Goal: Information Seeking & Learning: Learn about a topic

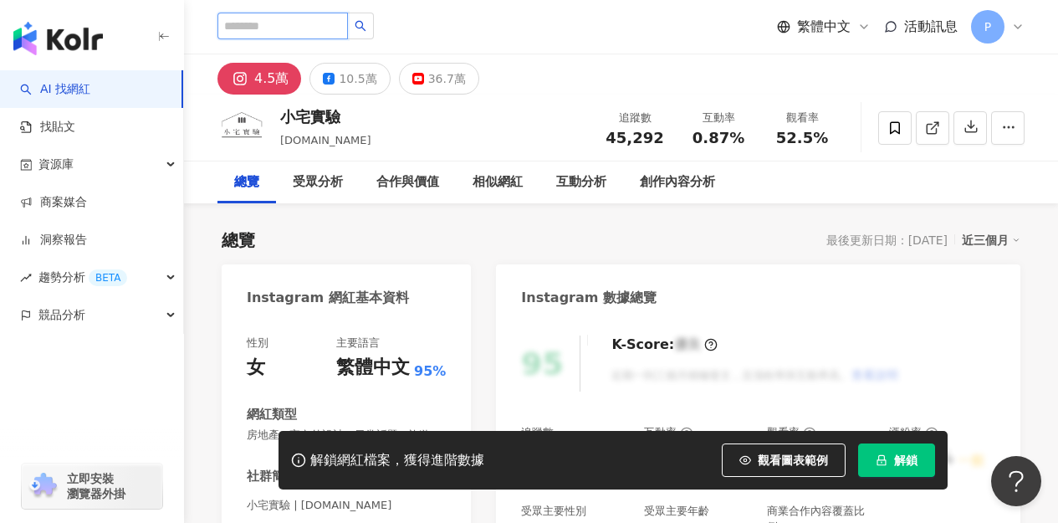
click at [327, 16] on input "search" at bounding box center [282, 26] width 130 height 27
click at [88, 81] on link "AI 找網紅" at bounding box center [55, 89] width 70 height 17
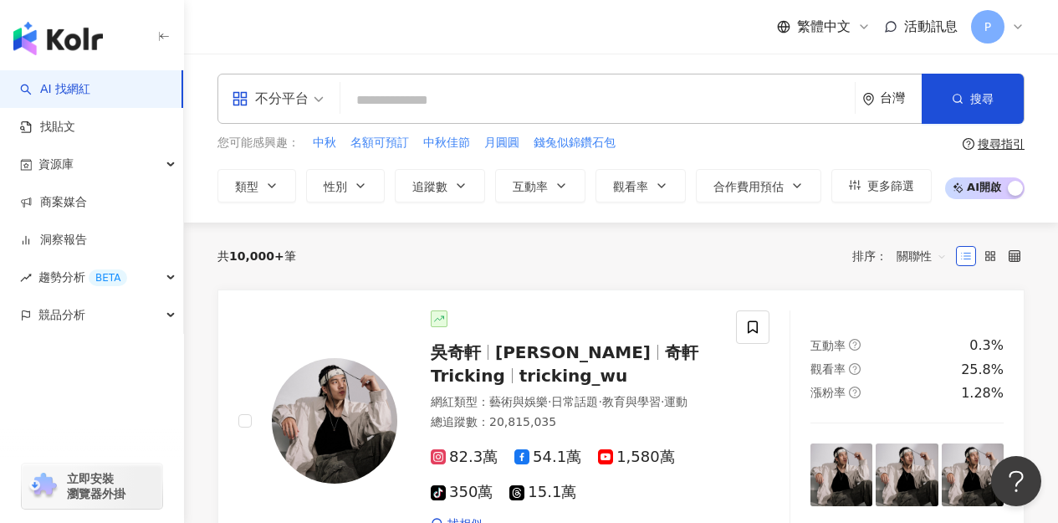
click at [440, 100] on input "search" at bounding box center [597, 100] width 501 height 32
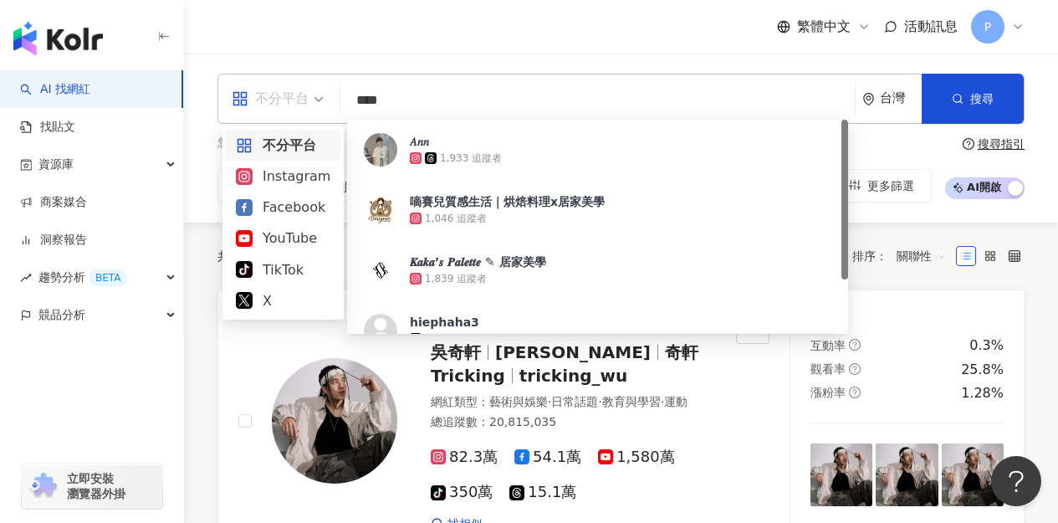
click at [304, 93] on div "不分平台" at bounding box center [270, 98] width 77 height 27
type input "****"
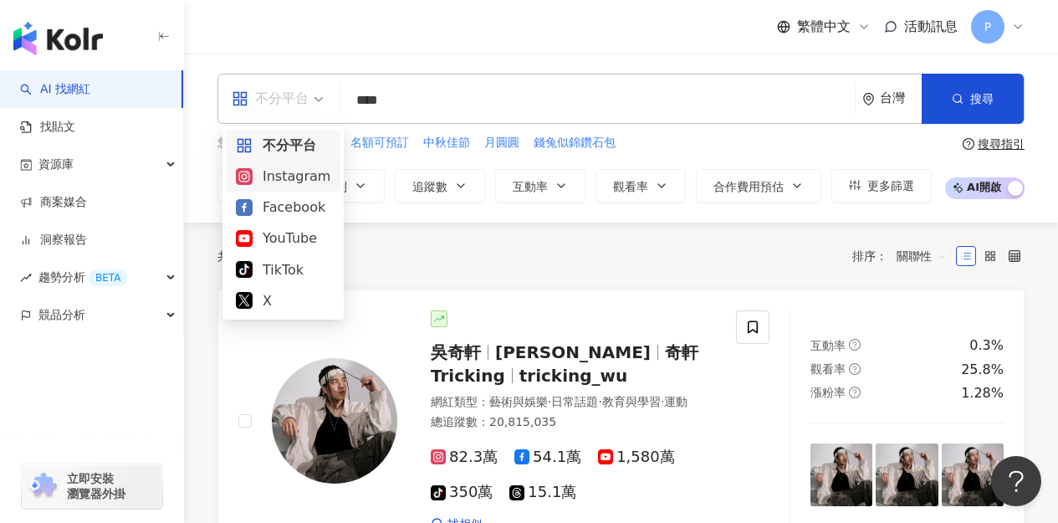
click at [289, 174] on div "Instagram" at bounding box center [283, 176] width 94 height 21
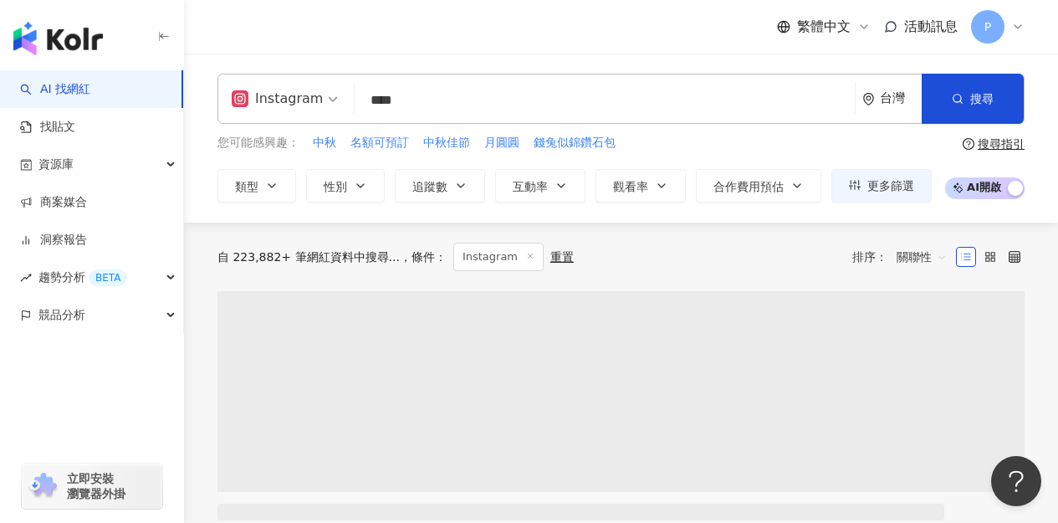
click at [289, 174] on button "類型" at bounding box center [256, 185] width 79 height 33
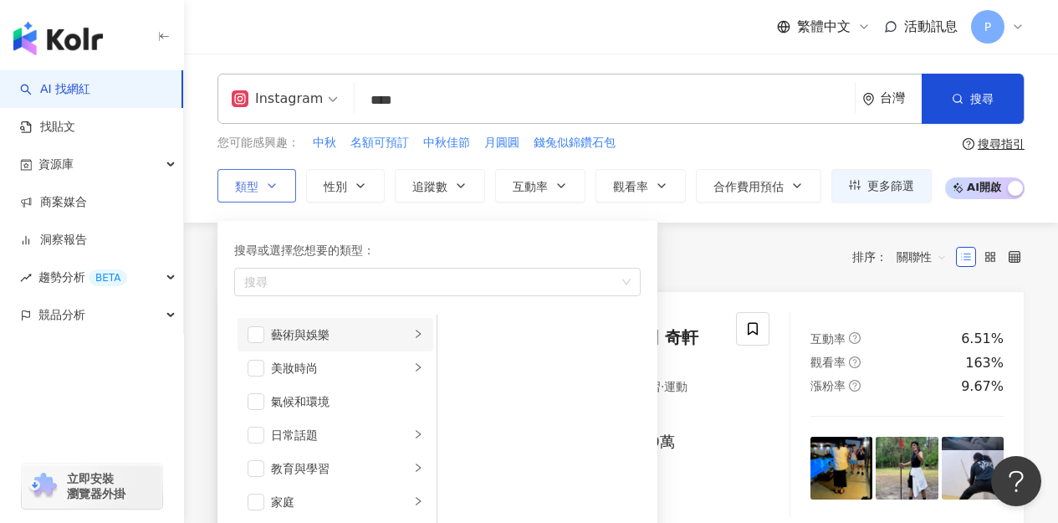
click at [322, 331] on div "藝術與娛樂" at bounding box center [340, 334] width 139 height 18
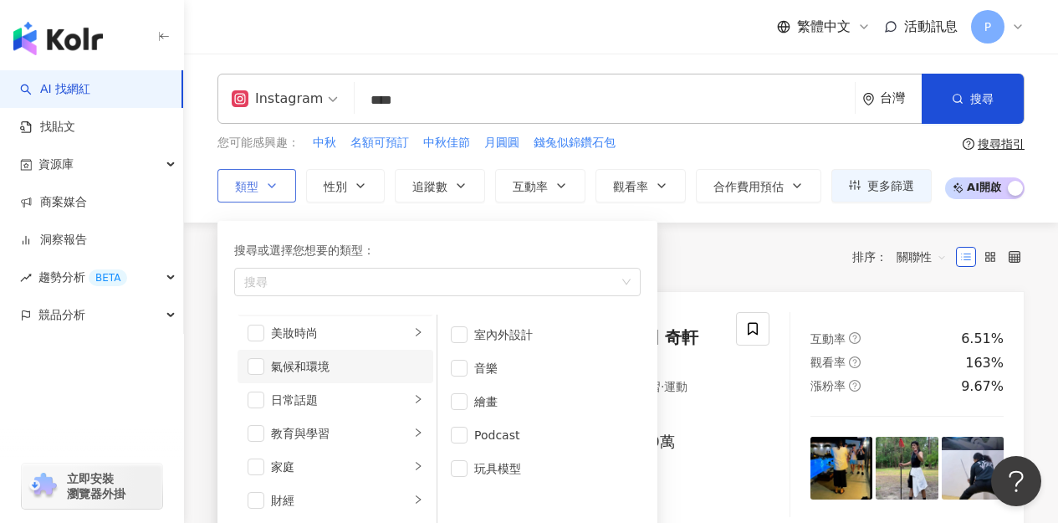
scroll to position [42, 0]
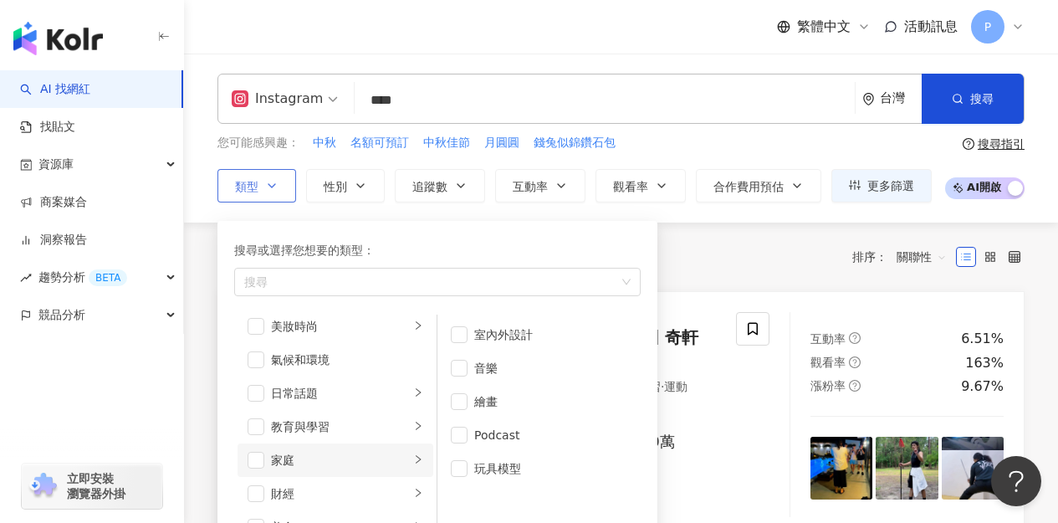
click at [373, 464] on div "家庭" at bounding box center [340, 460] width 139 height 18
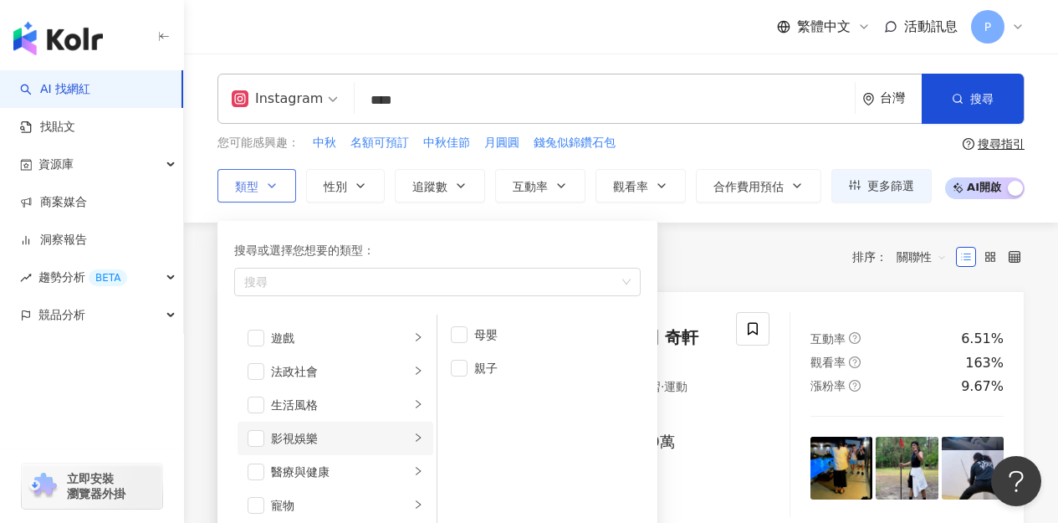
scroll to position [332, 0]
click at [362, 380] on li "生活風格" at bounding box center [335, 370] width 196 height 33
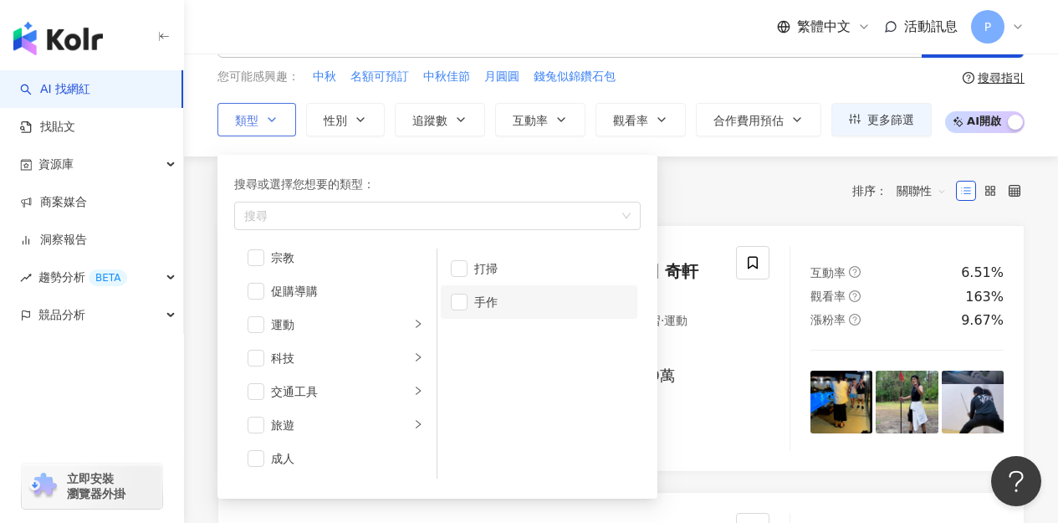
scroll to position [0, 0]
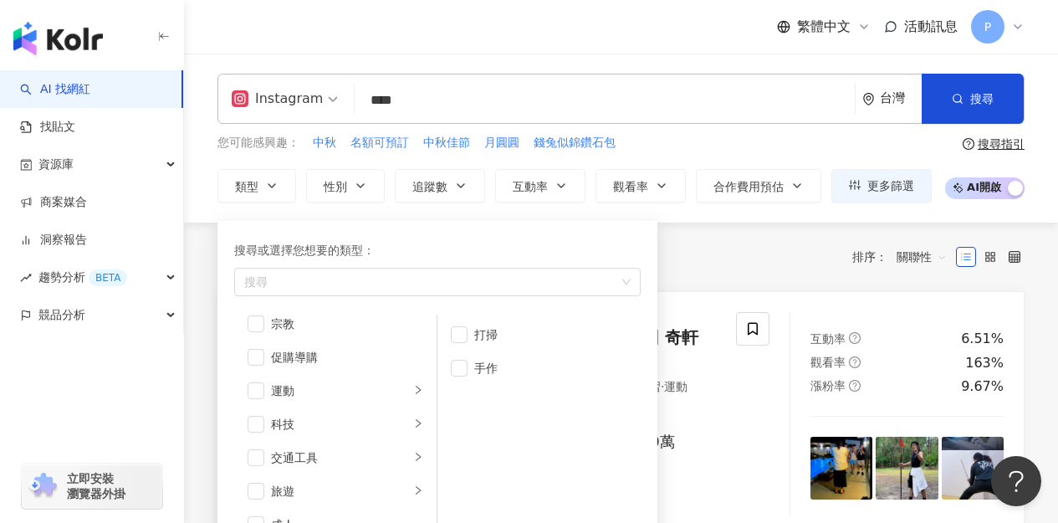
click at [664, 151] on div "您可能感興趣： 中秋 名額可預訂 中秋佳節 月圓圓 錢兔似錦鑽石包 類型 搜尋或選擇您想要的類型： 搜尋 藝術與娛樂 美妝時尚 氣候和環境 日常話題 教育與學…" at bounding box center [574, 168] width 714 height 69
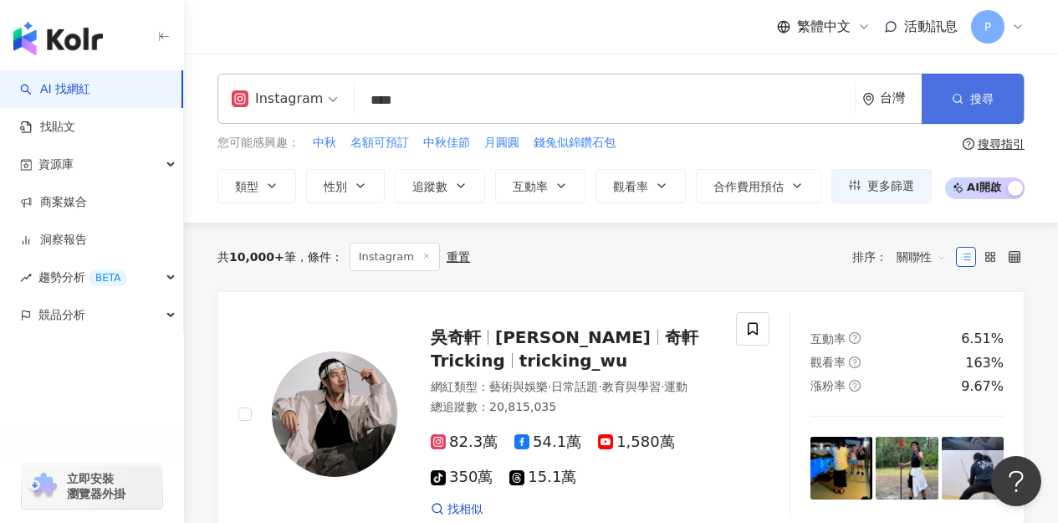
click at [982, 104] on span "搜尋" at bounding box center [981, 98] width 23 height 13
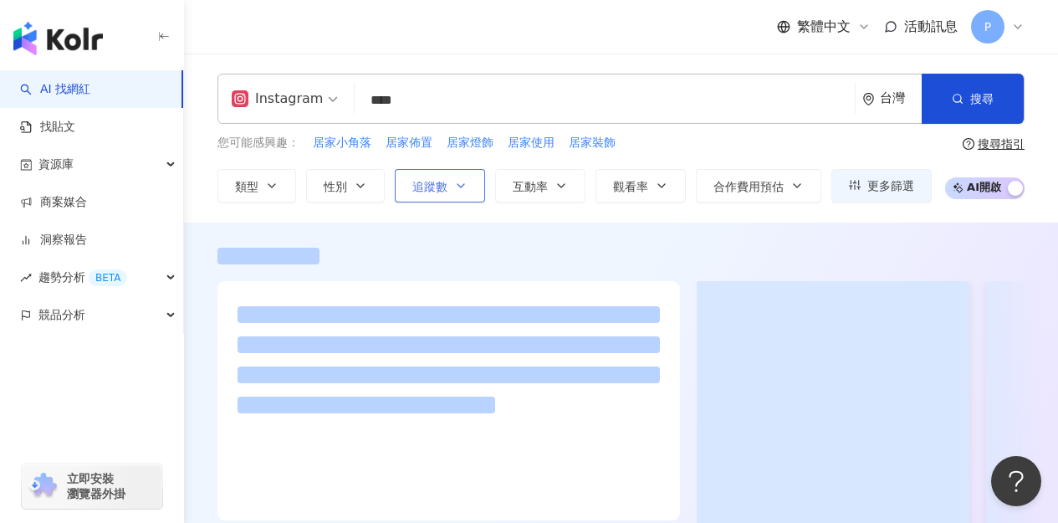
click at [443, 199] on button "追蹤數" at bounding box center [440, 185] width 90 height 33
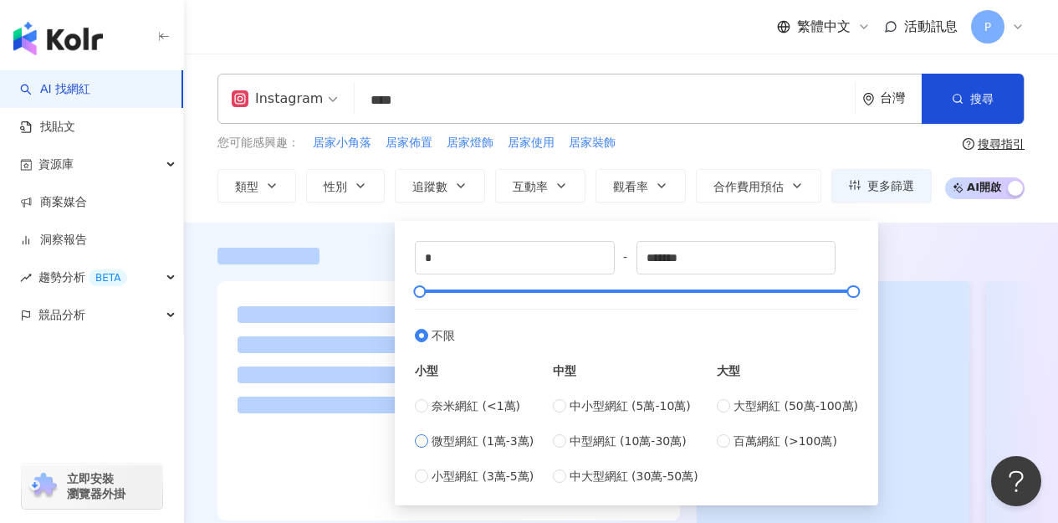
click at [473, 437] on span "微型網紅 (1萬-3萬)" at bounding box center [482, 440] width 102 height 18
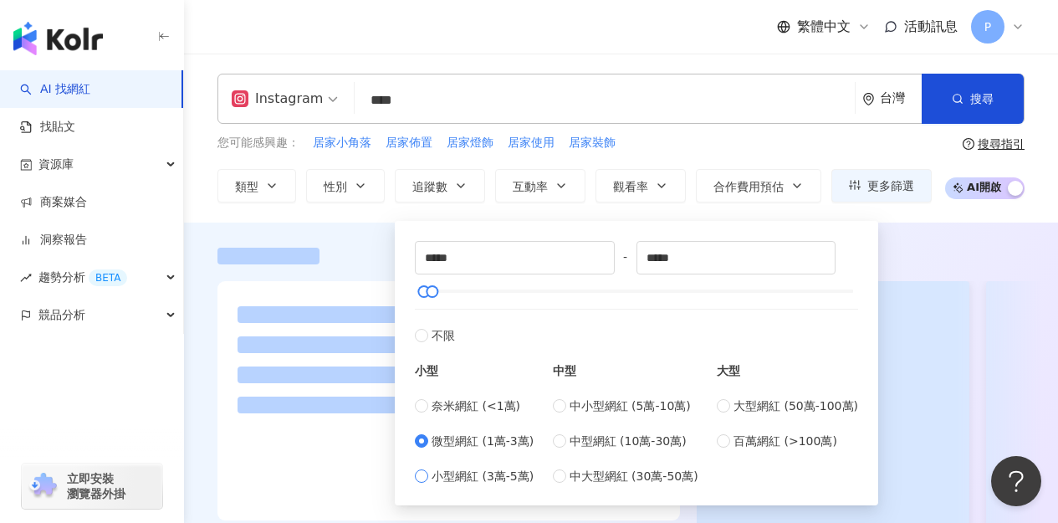
type input "*****"
click at [436, 477] on span "小型網紅 (3萬-5萬)" at bounding box center [482, 476] width 102 height 18
type input "*****"
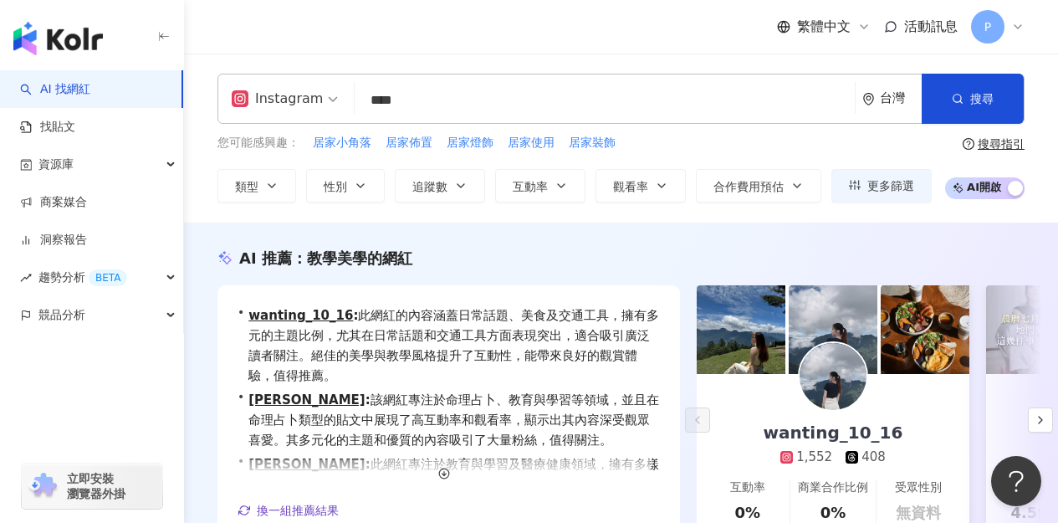
click at [865, 148] on div "您可能感興趣： 居家小角落 居家佈置 居家燈飾 居家使用 居家裝飾" at bounding box center [574, 143] width 714 height 18
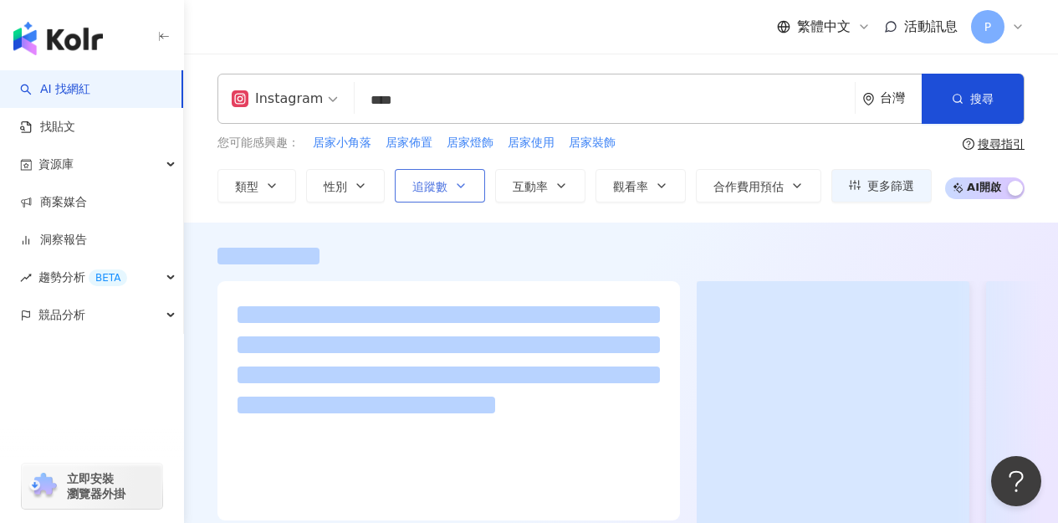
click at [463, 189] on icon "button" at bounding box center [460, 185] width 13 height 13
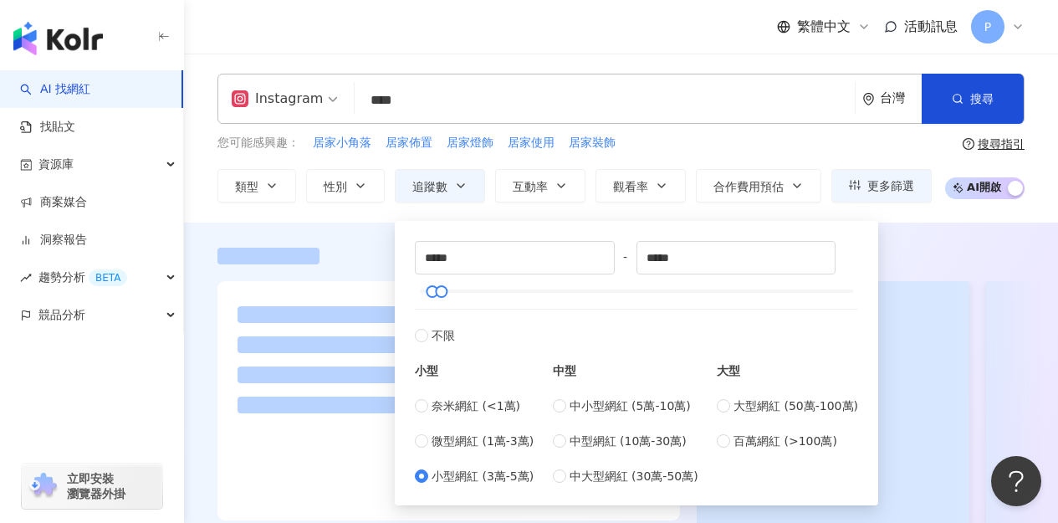
click at [713, 125] on div "Instagram **** 台灣 搜尋 eef0db9b-e524-479d-9a2a-2de6a8f4c655 𝐴𝑛𝑛 1,933 追蹤者 嘀賽兒質感生活…" at bounding box center [621, 138] width 874 height 129
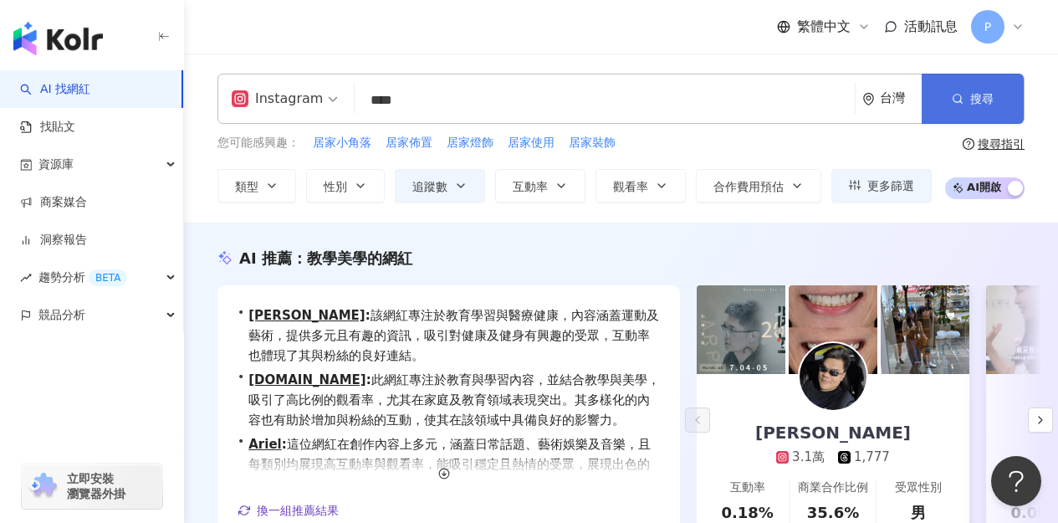
click at [991, 113] on button "搜尋" at bounding box center [972, 99] width 102 height 50
click at [980, 108] on button "搜尋" at bounding box center [972, 99] width 102 height 50
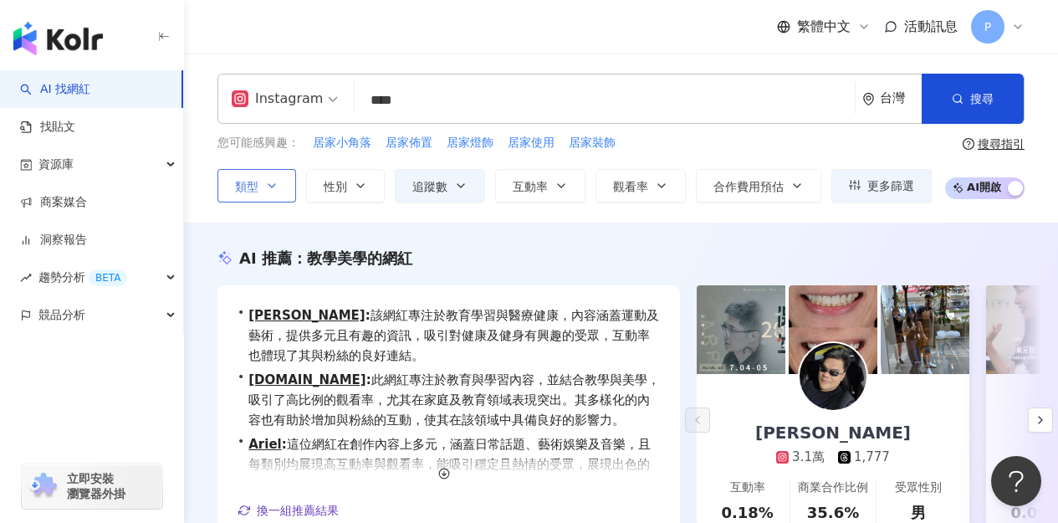
click at [252, 187] on span "類型" at bounding box center [246, 186] width 23 height 13
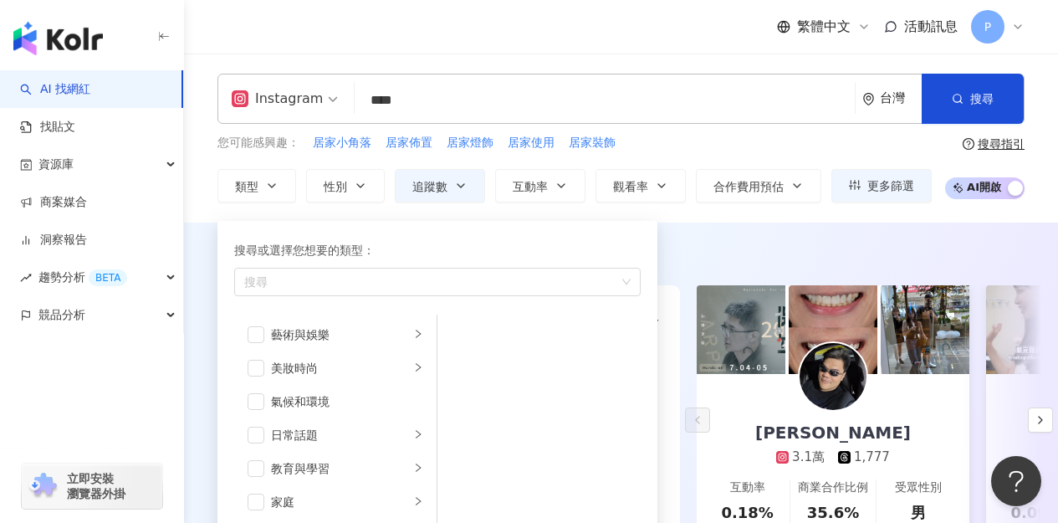
click at [710, 139] on div "您可能感興趣： 居家小角落 居家佈置 居家燈飾 居家使用 居家裝飾" at bounding box center [574, 143] width 714 height 18
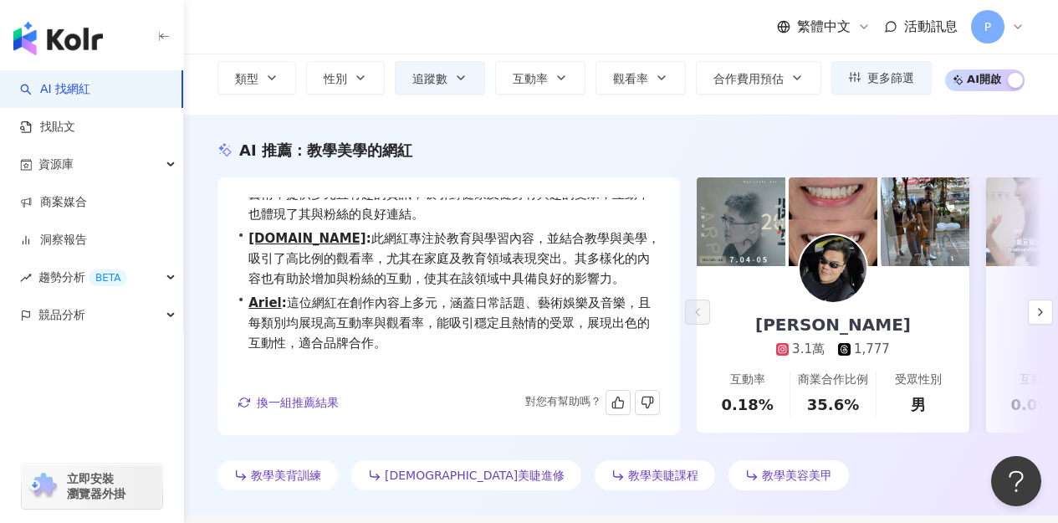
scroll to position [33, 0]
click at [1047, 312] on button "button" at bounding box center [1040, 311] width 25 height 25
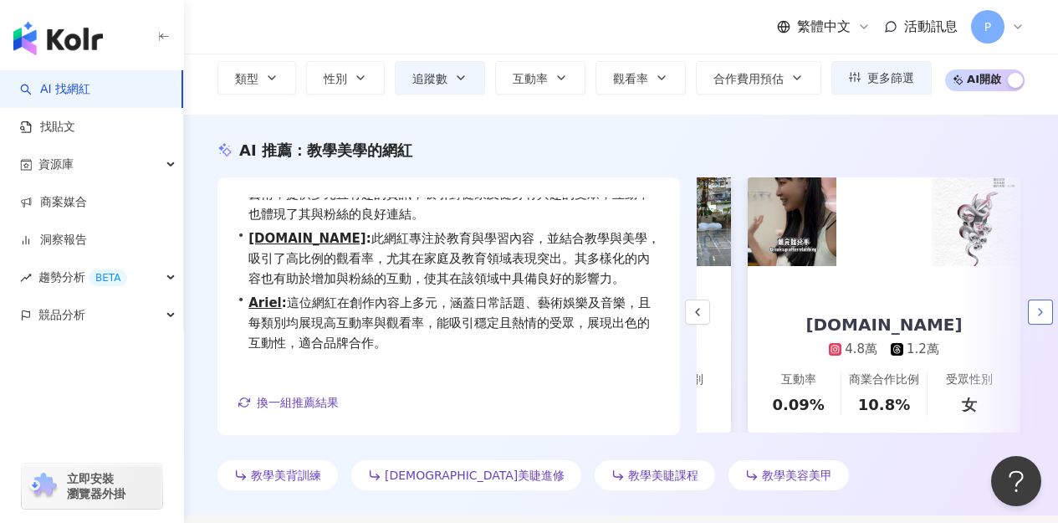
scroll to position [0, 289]
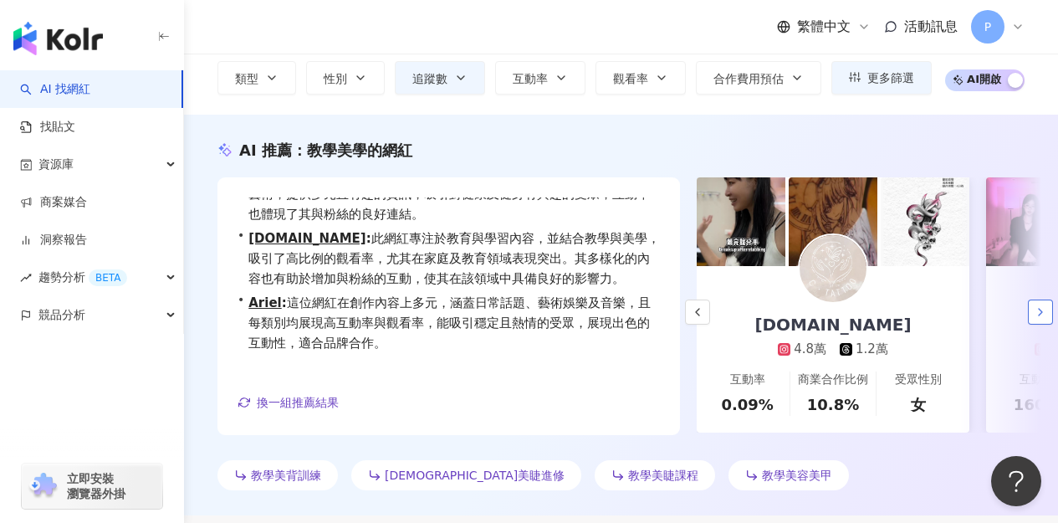
click at [1044, 314] on icon "button" at bounding box center [1039, 311] width 13 height 13
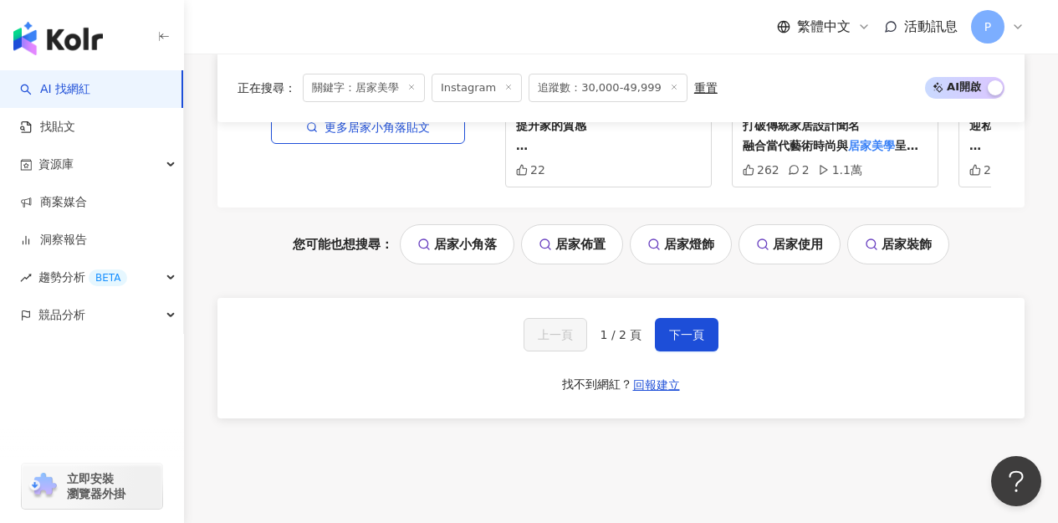
scroll to position [3600, 0]
click at [689, 329] on span "下一頁" at bounding box center [686, 335] width 35 height 13
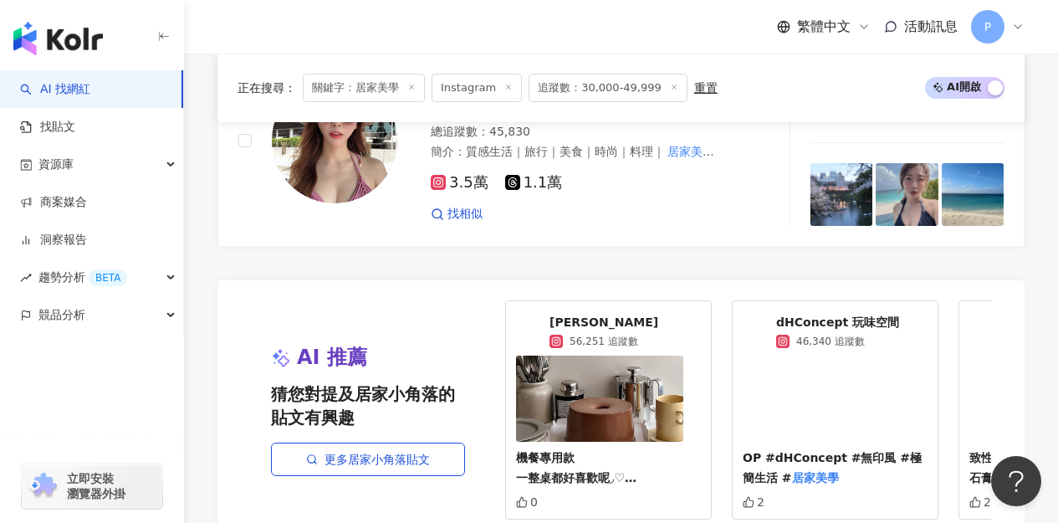
scroll to position [2882, 0]
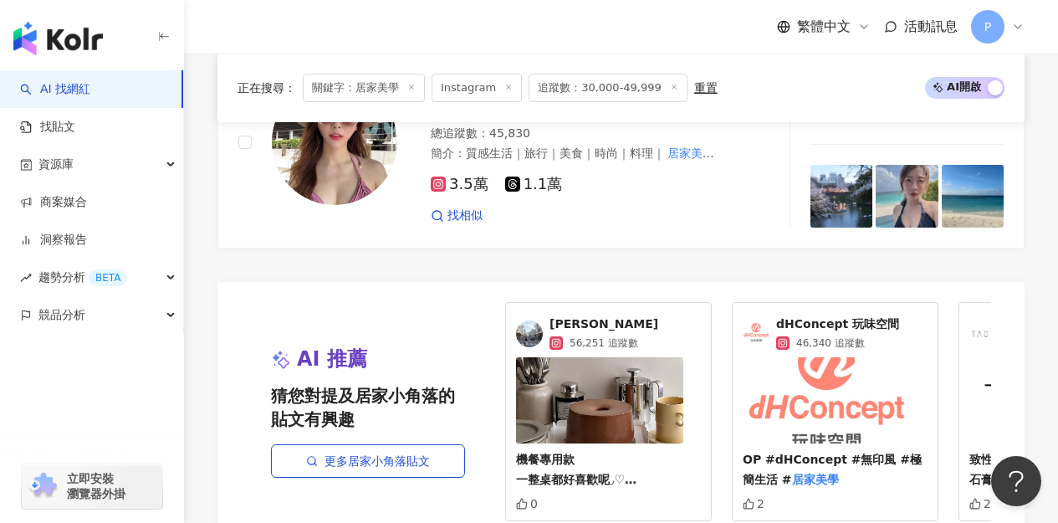
click at [559, 316] on span "Ying" at bounding box center [603, 324] width 109 height 17
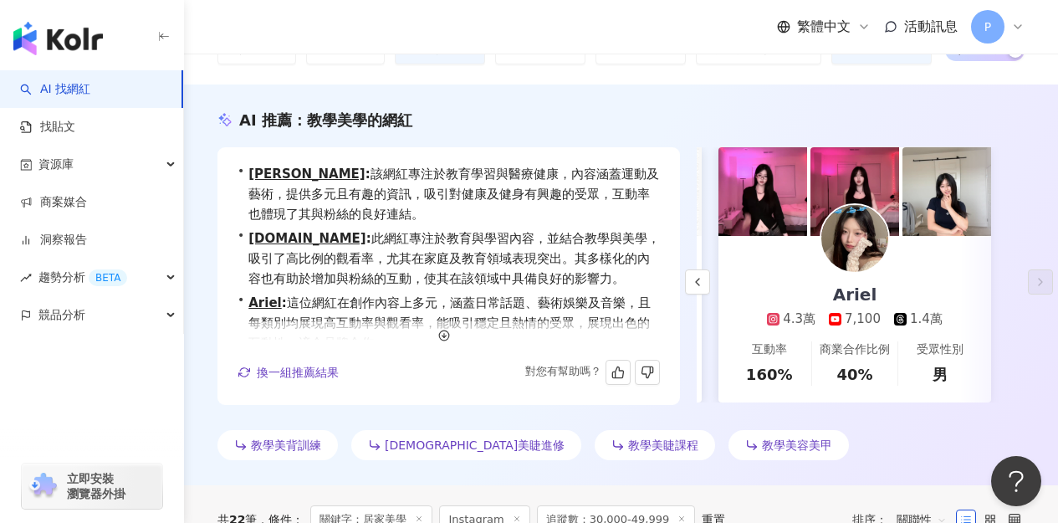
scroll to position [24, 0]
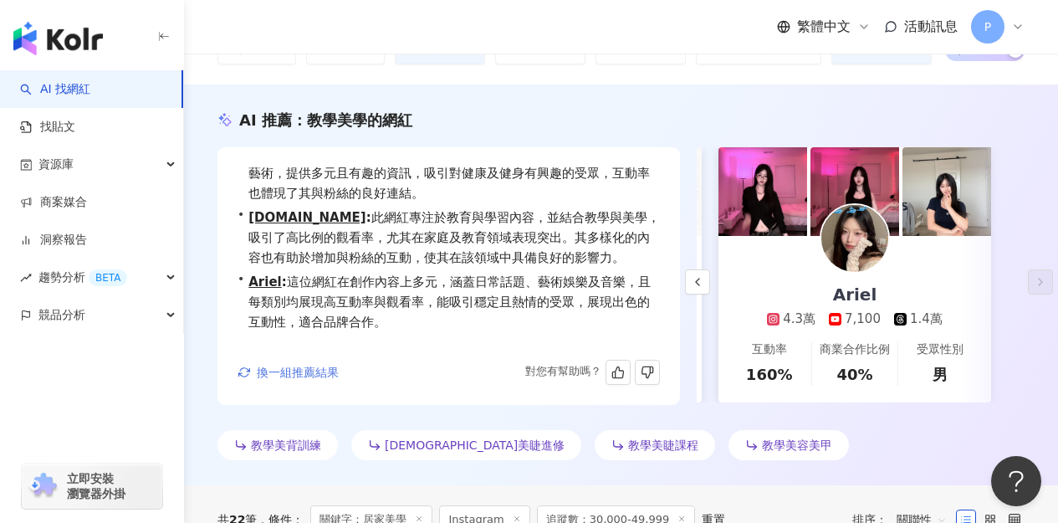
click at [272, 375] on span "換一組推薦結果" at bounding box center [298, 371] width 82 height 13
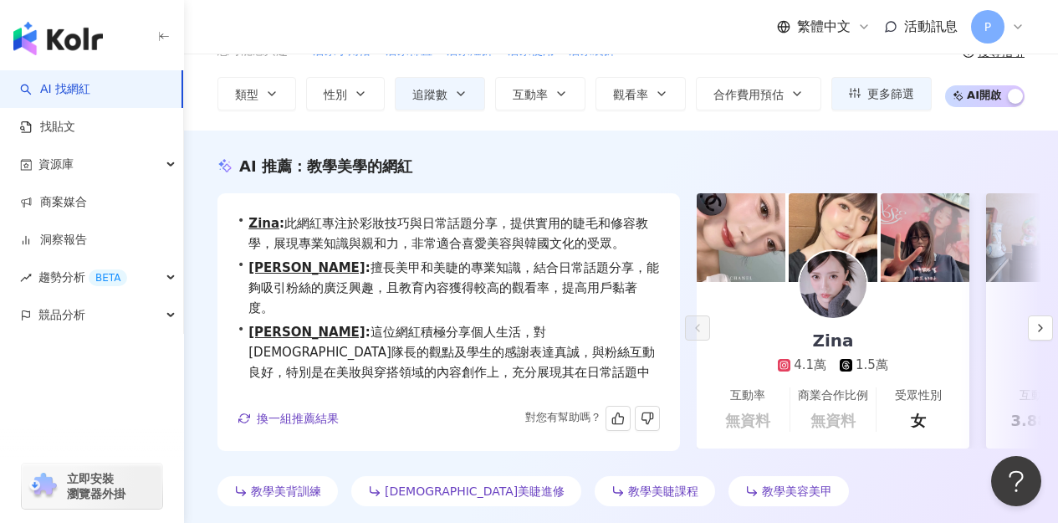
scroll to position [0, 0]
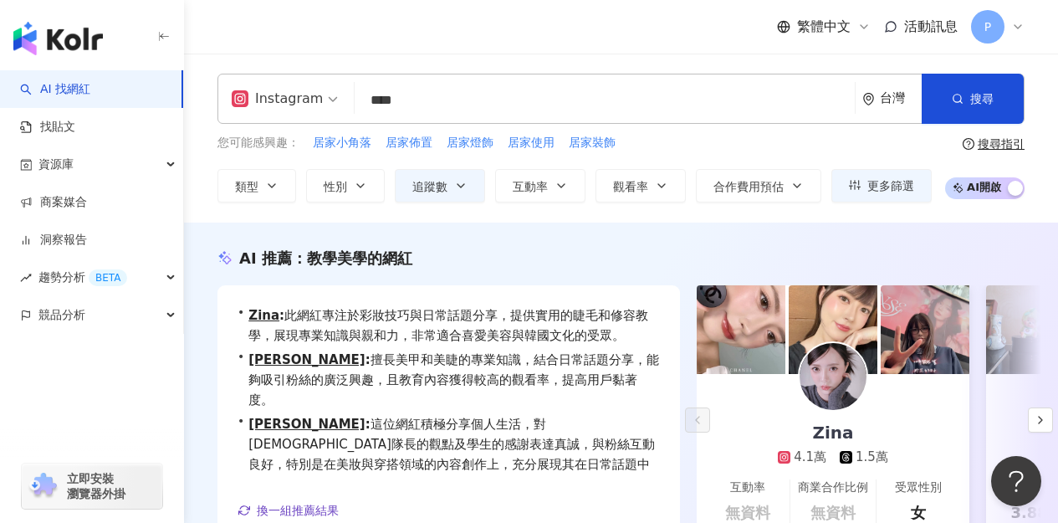
click at [422, 92] on input "****" at bounding box center [604, 100] width 487 height 32
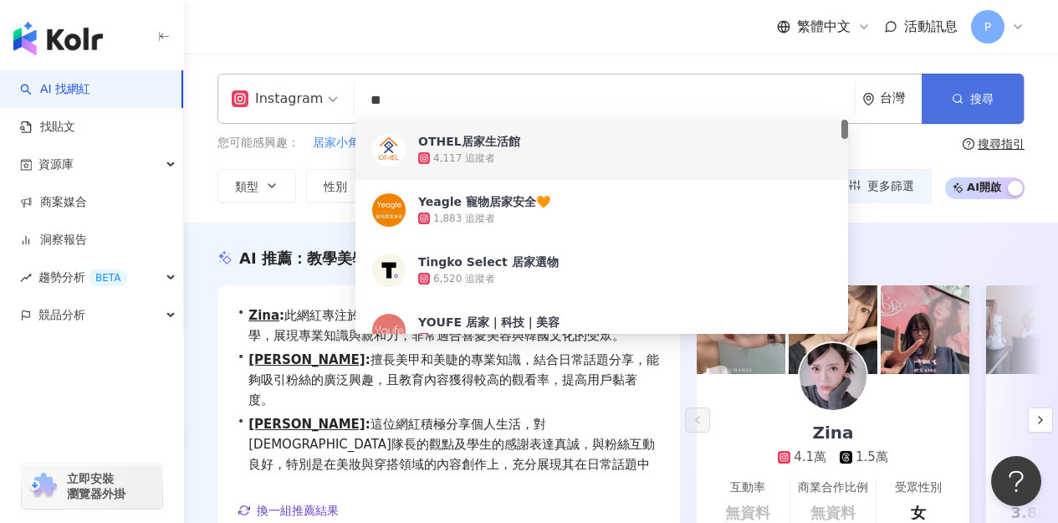
click at [965, 99] on button "搜尋" at bounding box center [972, 99] width 102 height 50
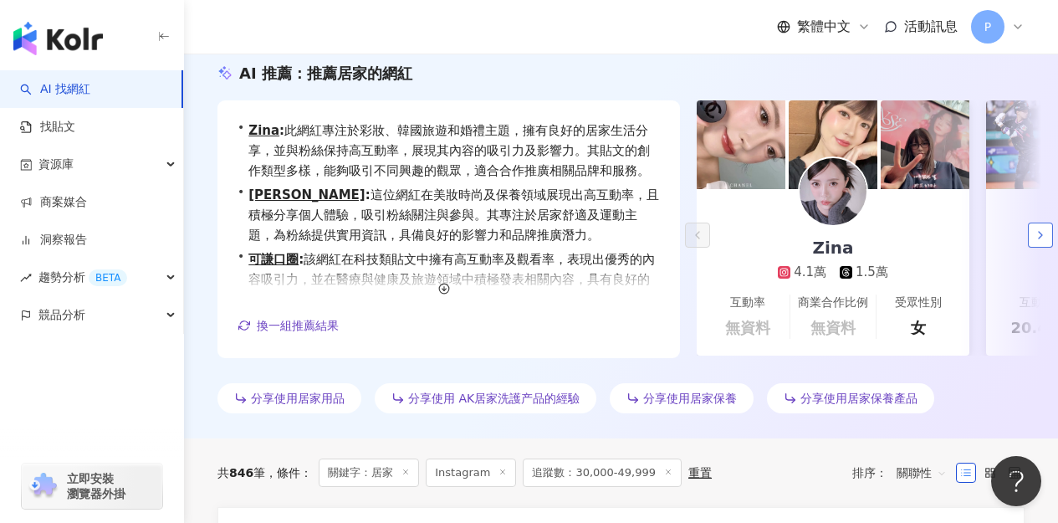
click at [1045, 237] on icon "button" at bounding box center [1039, 234] width 13 height 13
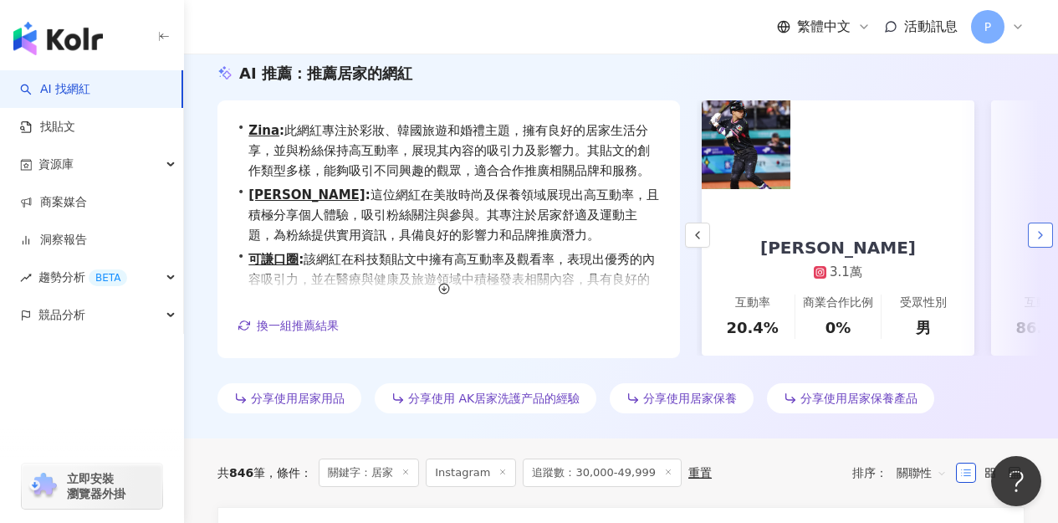
scroll to position [0, 289]
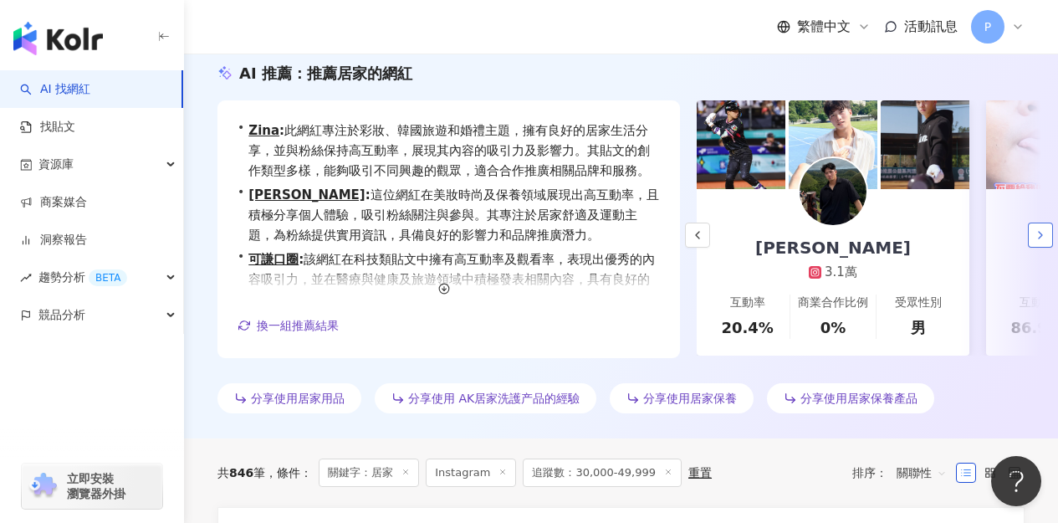
click at [1044, 239] on icon "button" at bounding box center [1039, 234] width 13 height 13
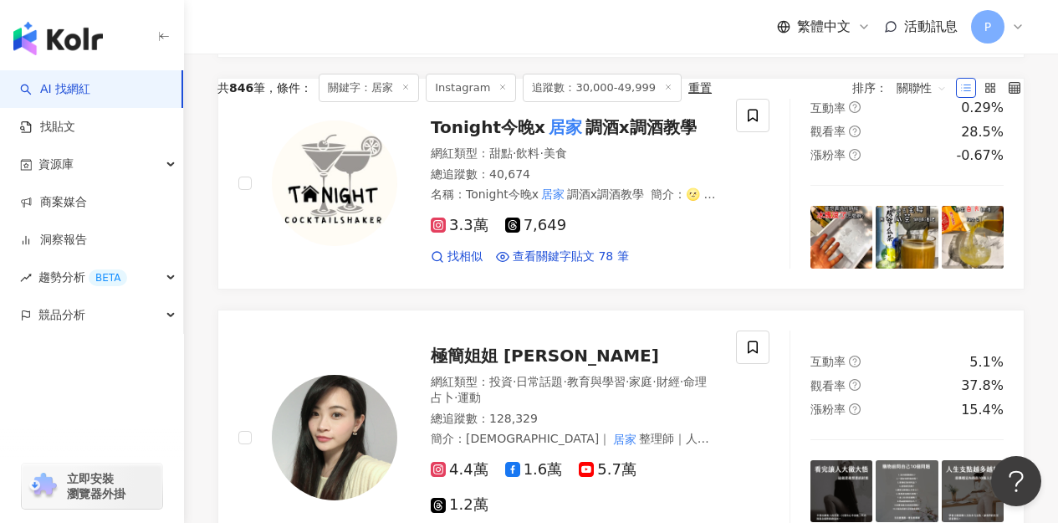
scroll to position [0, 0]
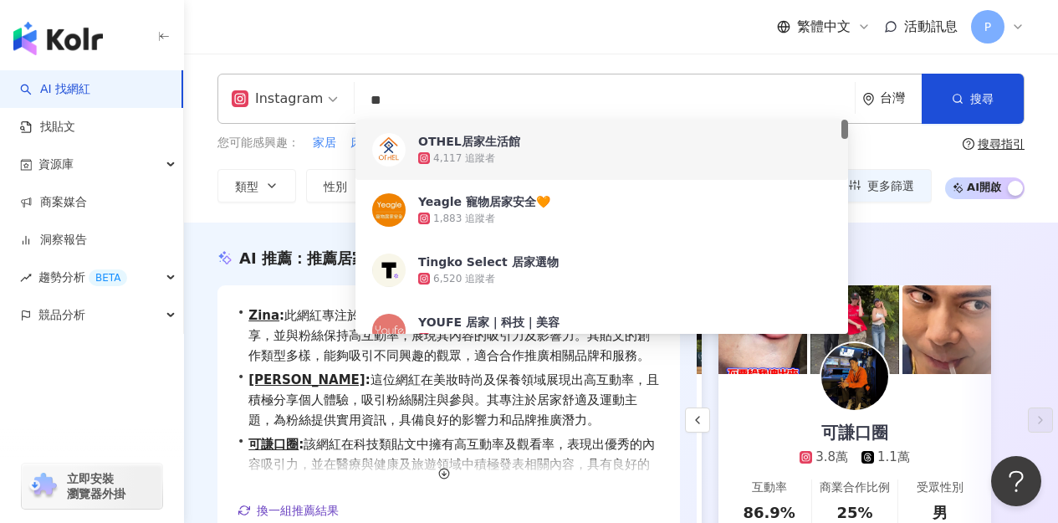
drag, startPoint x: 431, startPoint y: 99, endPoint x: 326, endPoint y: 89, distance: 105.0
click at [326, 89] on div "Instagram ** 台灣 搜尋 5b31f4f6-a303-4fdb-8206-091143579dd3 48425bb7-d362-47ec-b31b…" at bounding box center [620, 99] width 807 height 50
paste input "**********"
type input "**********"
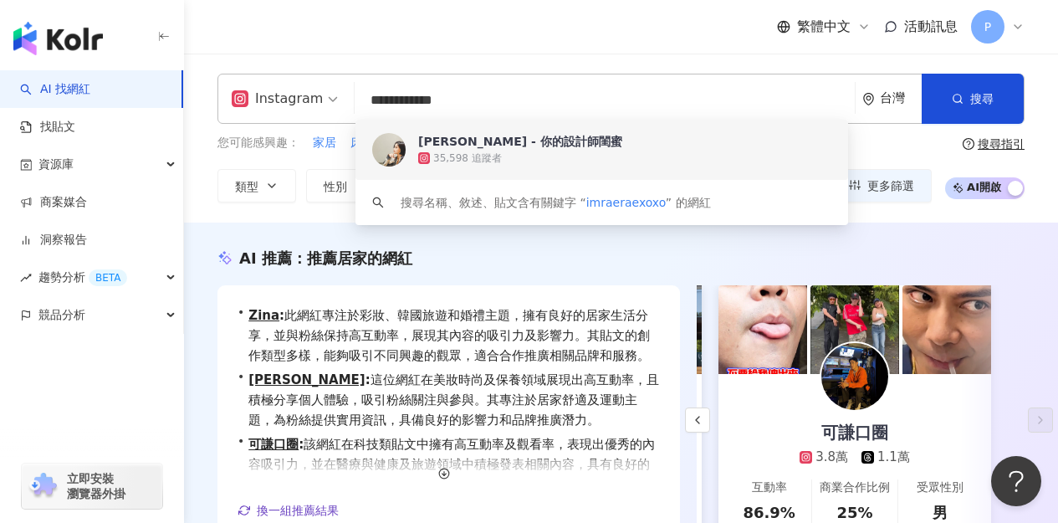
click at [570, 141] on span "Rae芮 - 你的設計師閨蜜" at bounding box center [596, 141] width 357 height 17
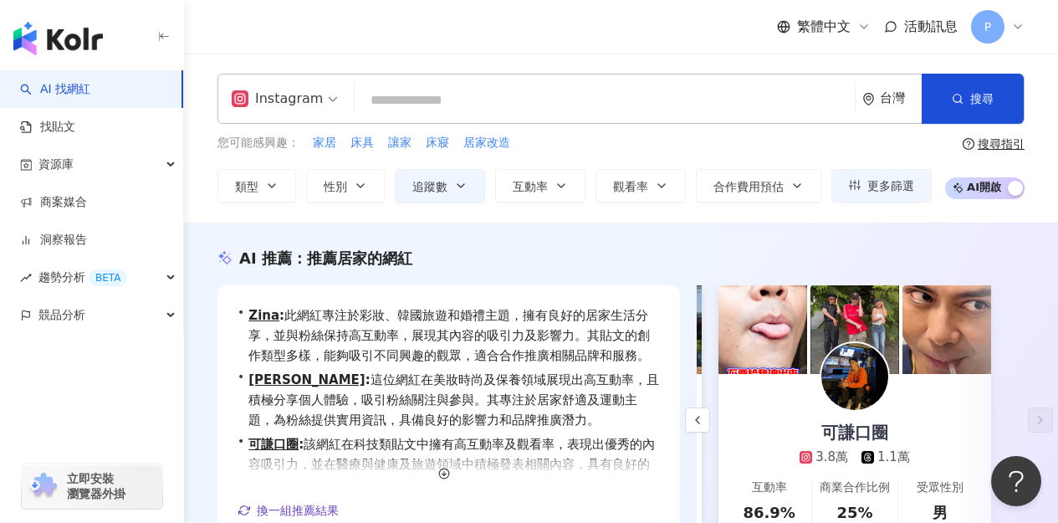
click at [525, 117] on div "Instagram 台灣 搜尋 1e2ba0db-6828-4f0b-9cd1-bf0237c66aca Rae芮 - 你的設計師閨蜜 35,598 追蹤者 …" at bounding box center [620, 99] width 807 height 50
click at [517, 106] on input "search" at bounding box center [604, 100] width 487 height 32
paste input "**********"
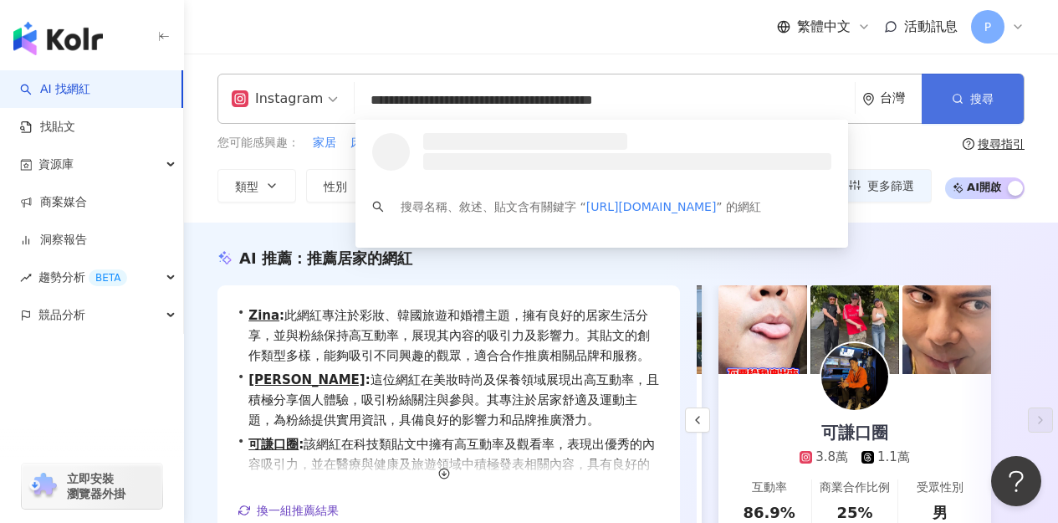
type input "**********"
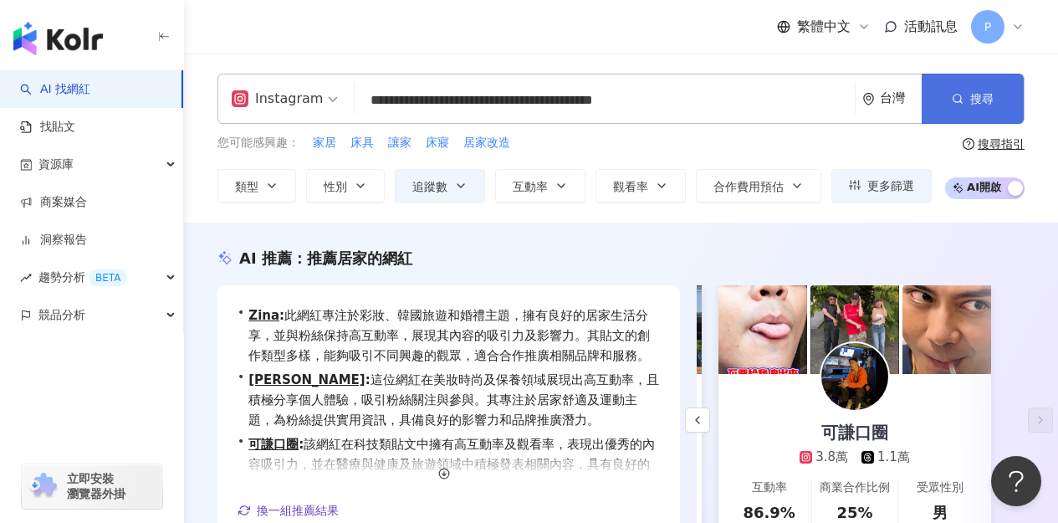
click at [966, 99] on button "搜尋" at bounding box center [972, 99] width 102 height 50
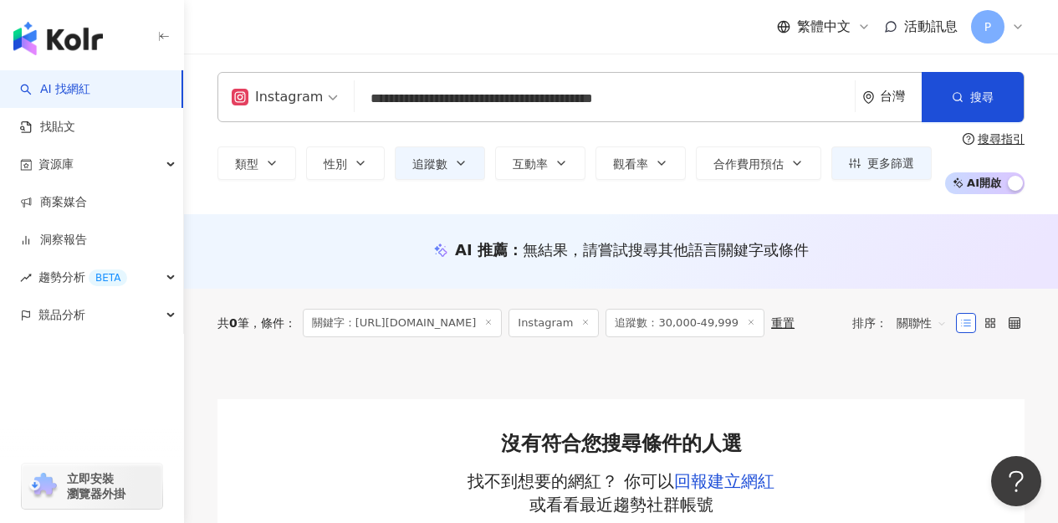
scroll to position [3, 0]
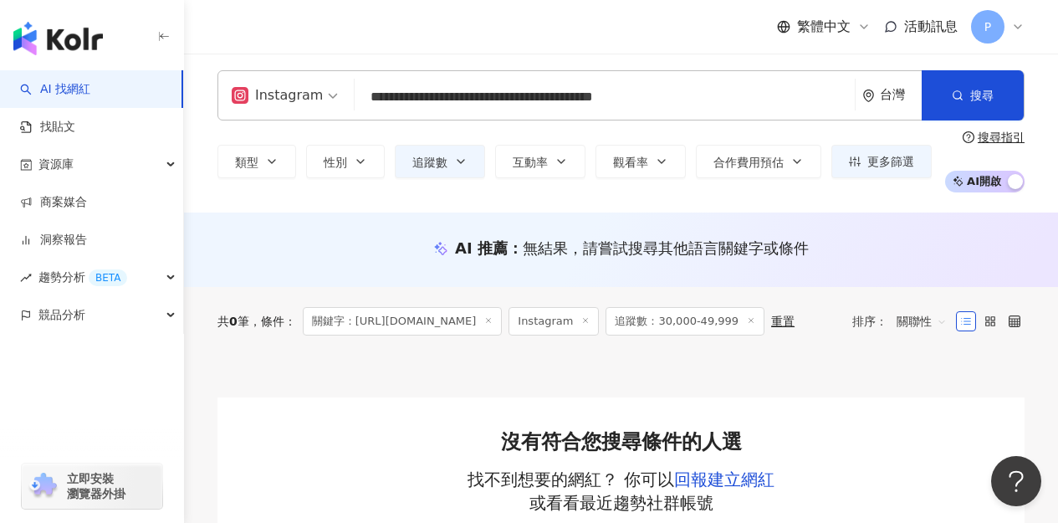
click at [679, 88] on input "**********" at bounding box center [604, 97] width 487 height 32
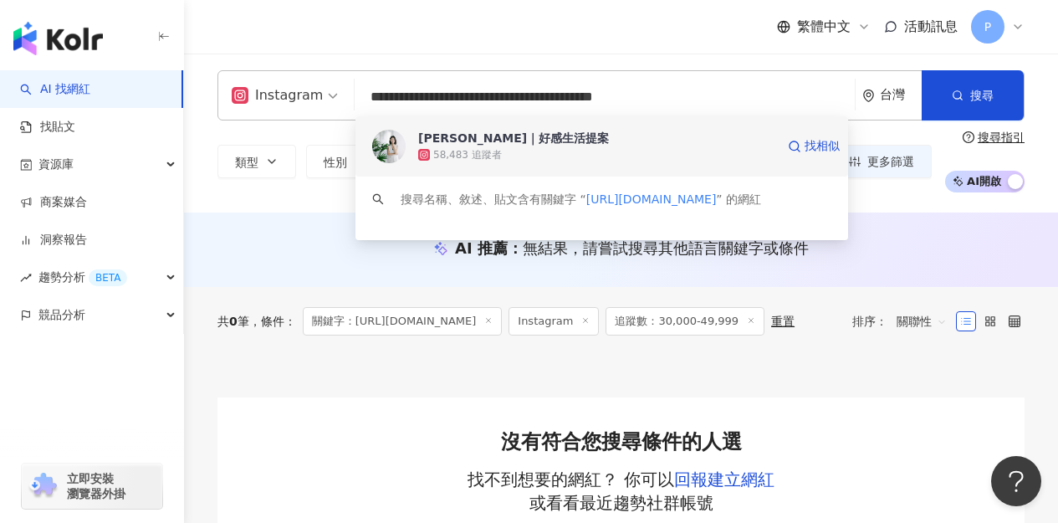
click at [476, 156] on div "58,483 追蹤者" at bounding box center [467, 155] width 69 height 14
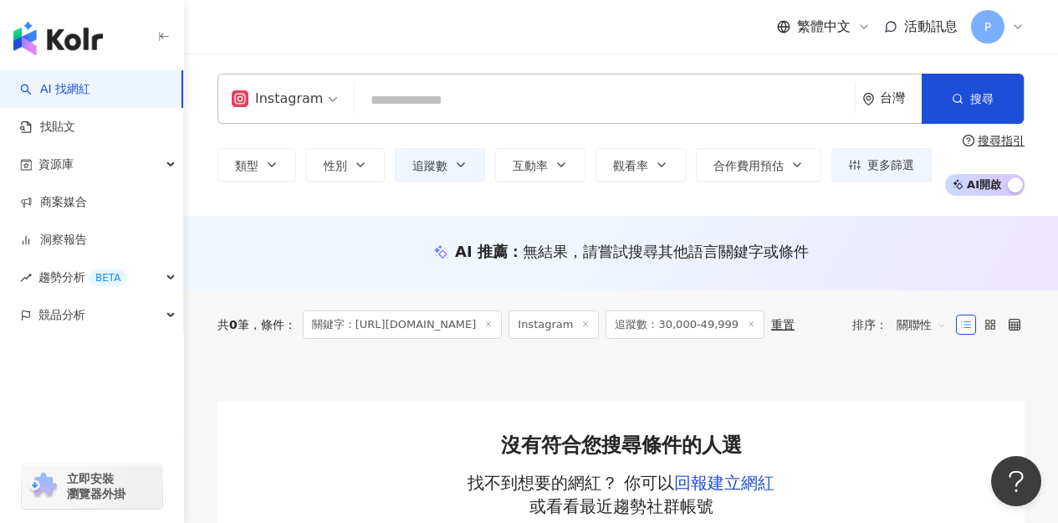
scroll to position [0, 0]
click at [505, 105] on input "search" at bounding box center [604, 100] width 487 height 32
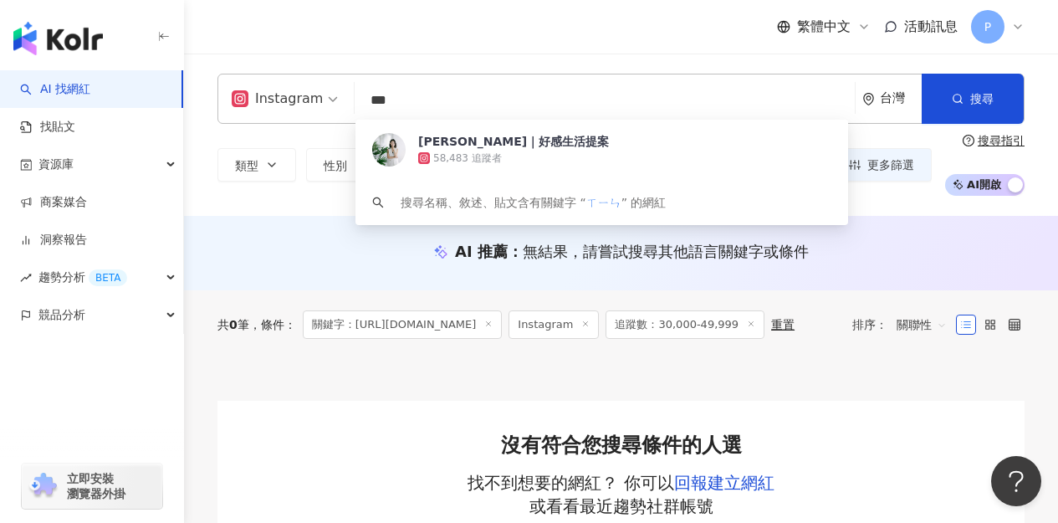
type input "*"
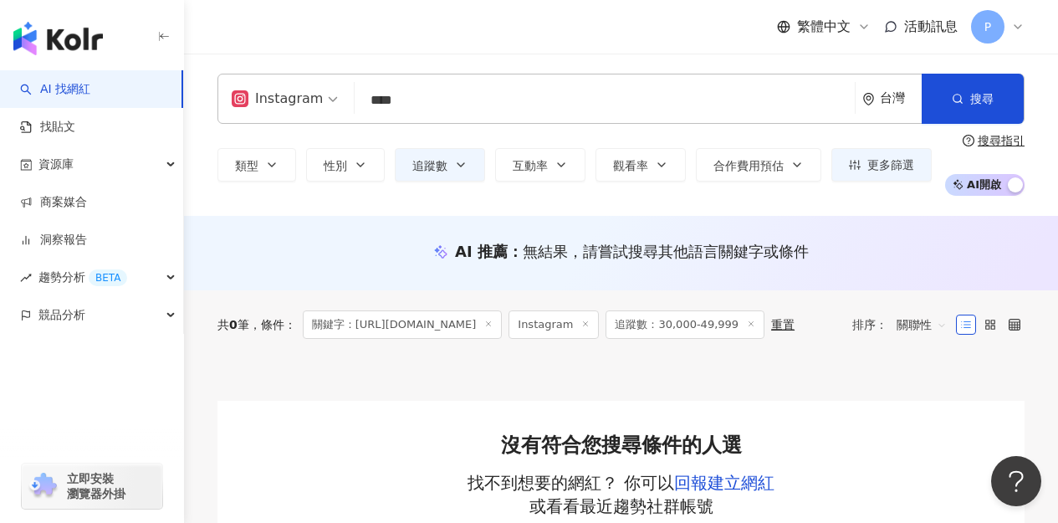
type input "**"
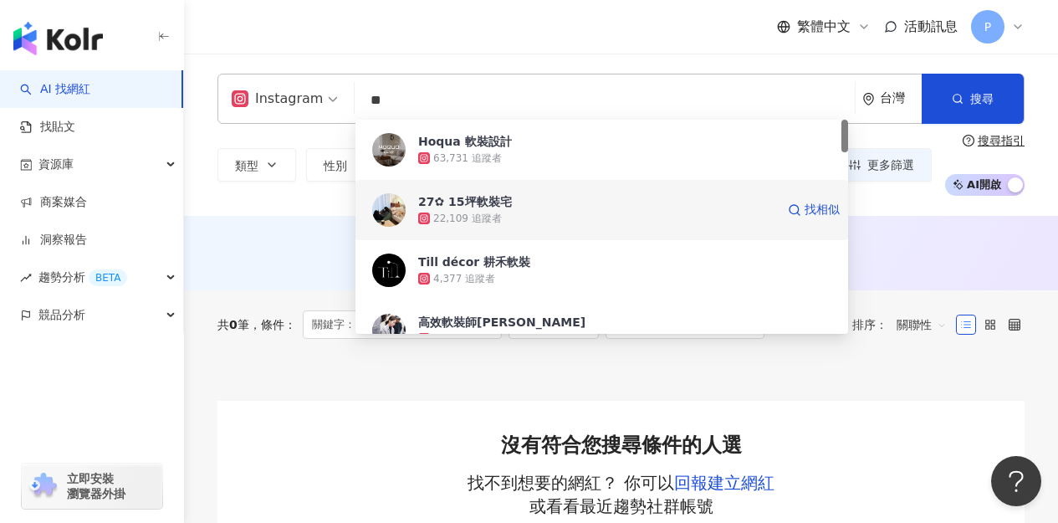
click at [615, 206] on span "27✿ 15坪軟裝宅" at bounding box center [596, 201] width 357 height 17
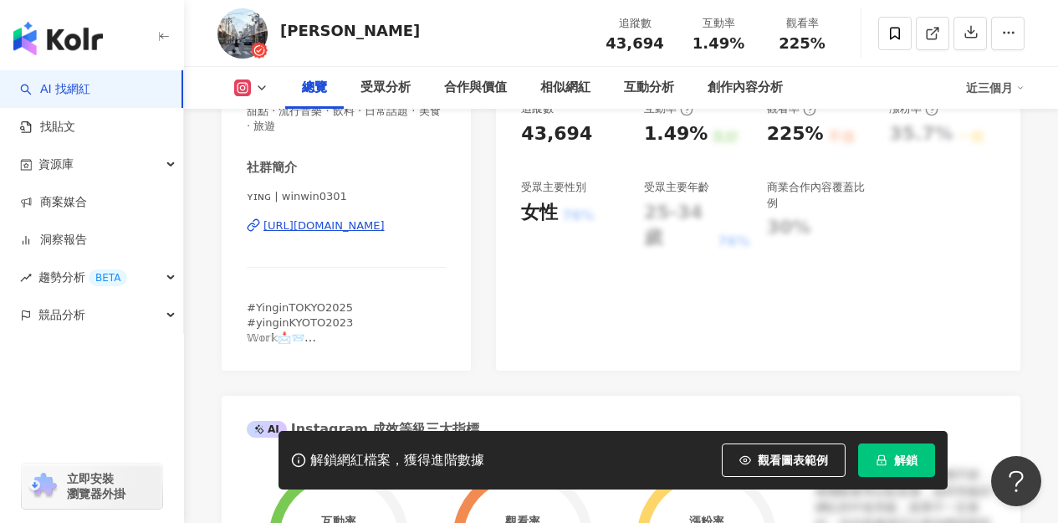
click at [385, 227] on div "https://www.instagram.com/winwin0301/" at bounding box center [323, 225] width 121 height 15
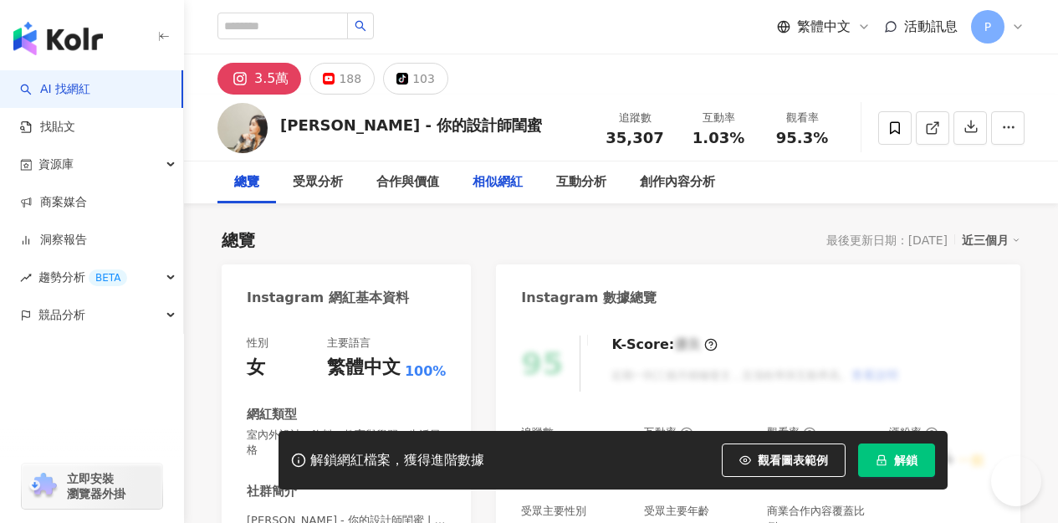
click at [487, 185] on div "相似網紅" at bounding box center [497, 182] width 50 height 20
click at [508, 191] on div "相似網紅" at bounding box center [497, 182] width 50 height 20
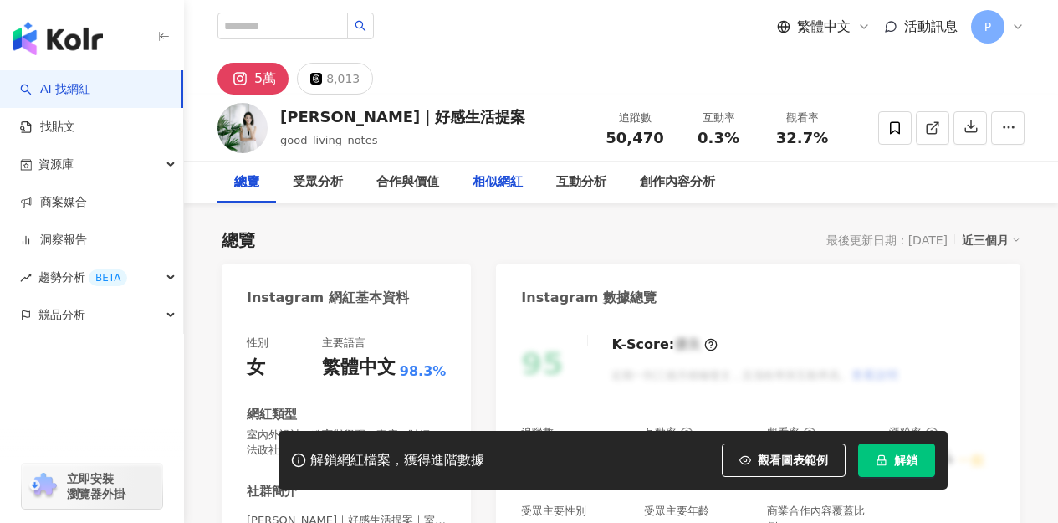
click at [506, 184] on div "相似網紅" at bounding box center [497, 182] width 50 height 20
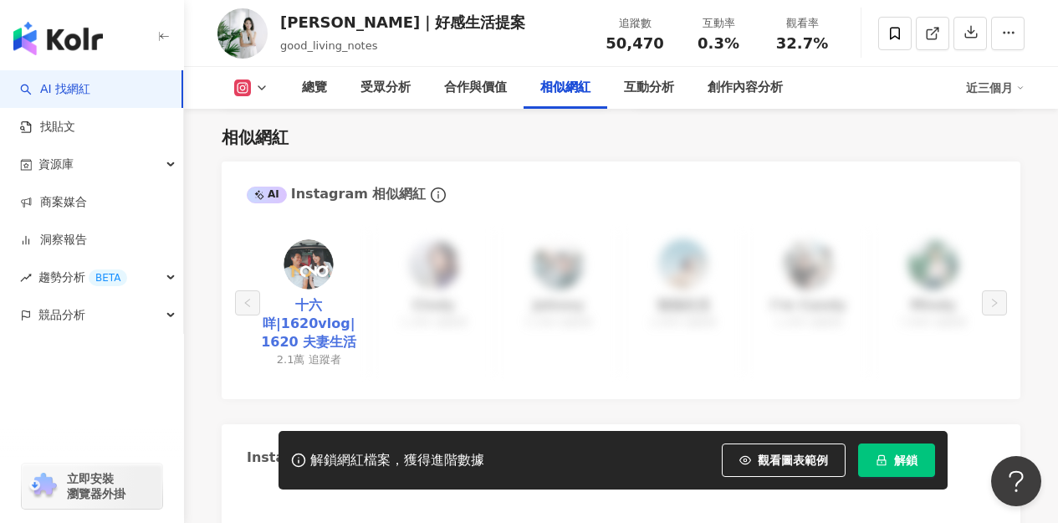
click at [328, 300] on link "十六咩|1620vlog|1620 夫妻生活" at bounding box center [308, 324] width 97 height 56
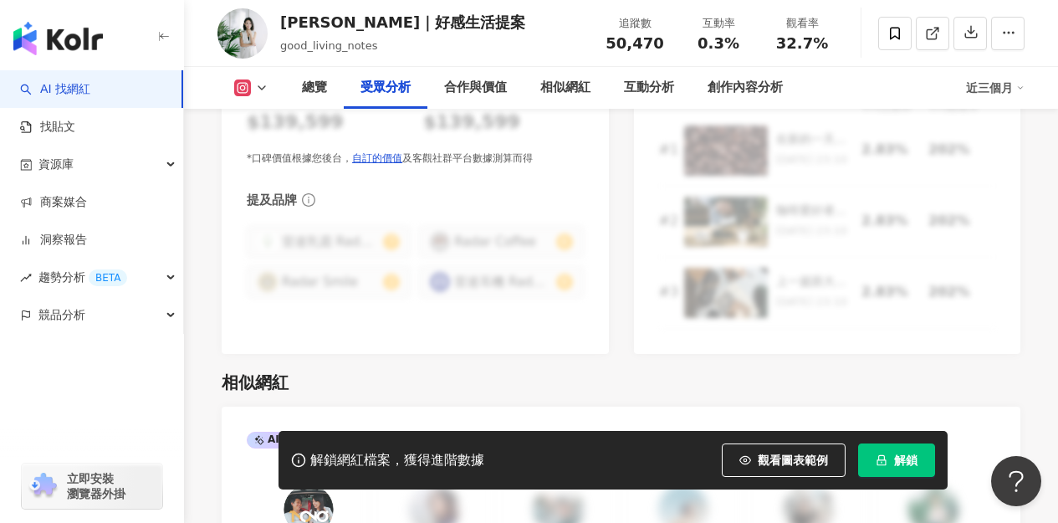
scroll to position [1952, 0]
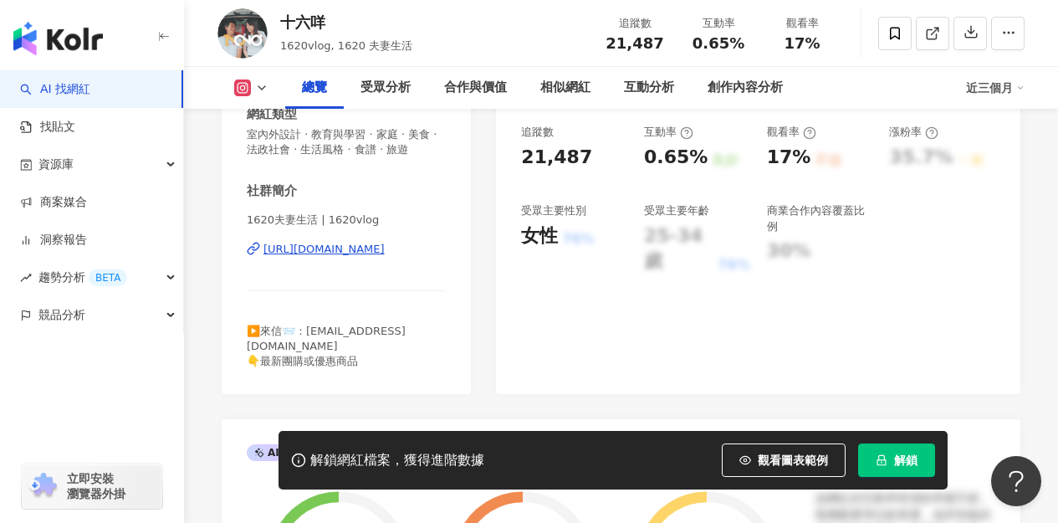
click at [385, 254] on div "[URL][DOMAIN_NAME]" at bounding box center [323, 249] width 121 height 15
